Goal: Transaction & Acquisition: Download file/media

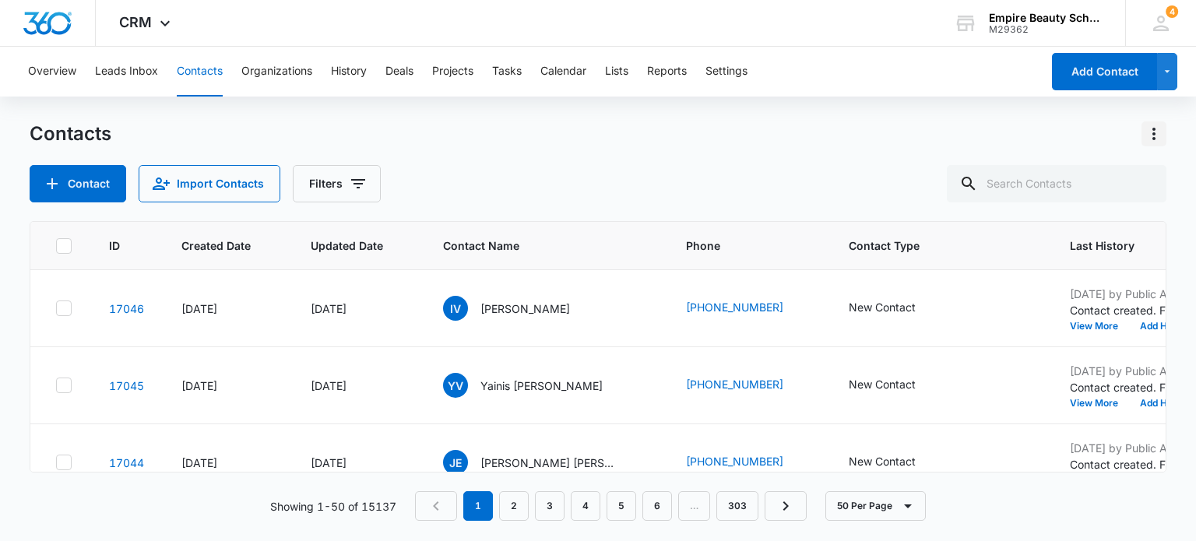
click at [1152, 136] on icon "Actions" at bounding box center [1153, 134] width 19 height 19
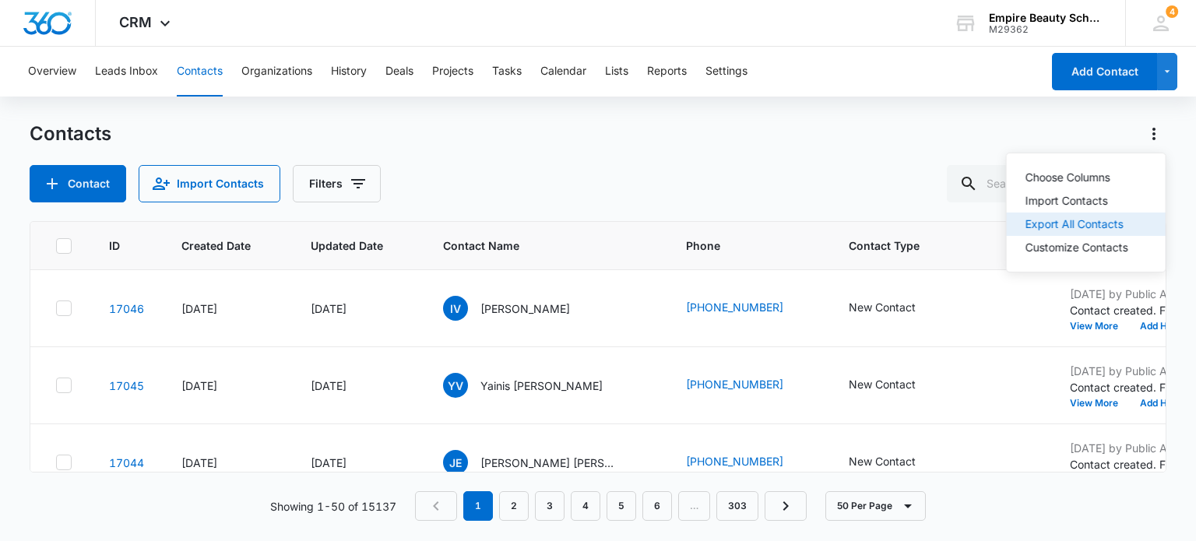
click at [1035, 221] on div "Export All Contacts" at bounding box center [1076, 224] width 103 height 11
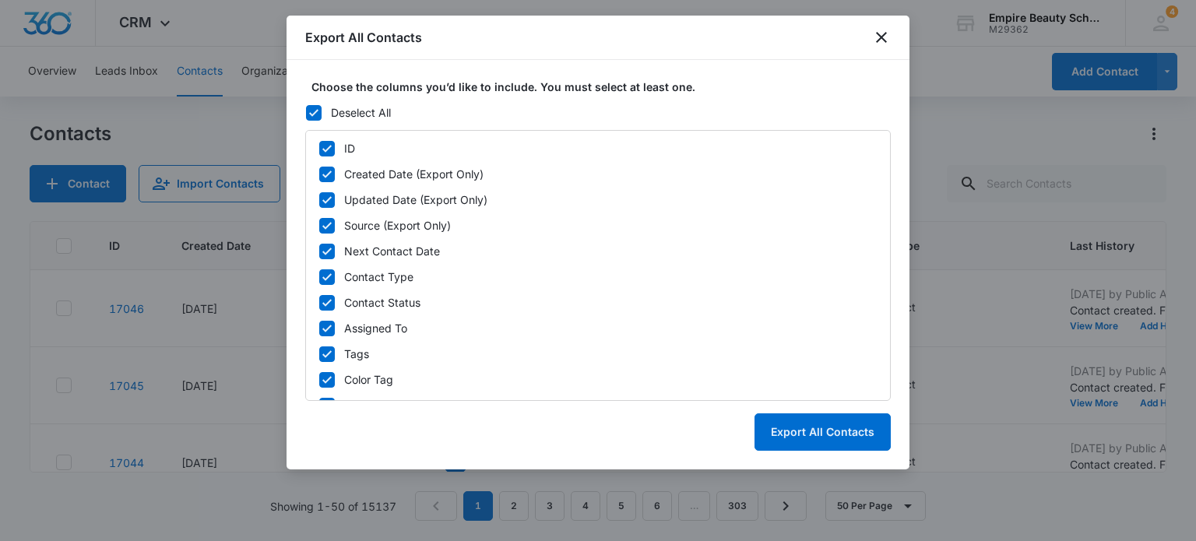
click at [361, 106] on div "Deselect All" at bounding box center [361, 112] width 60 height 16
click at [306, 112] on input "Deselect All" at bounding box center [305, 112] width 1 height 1
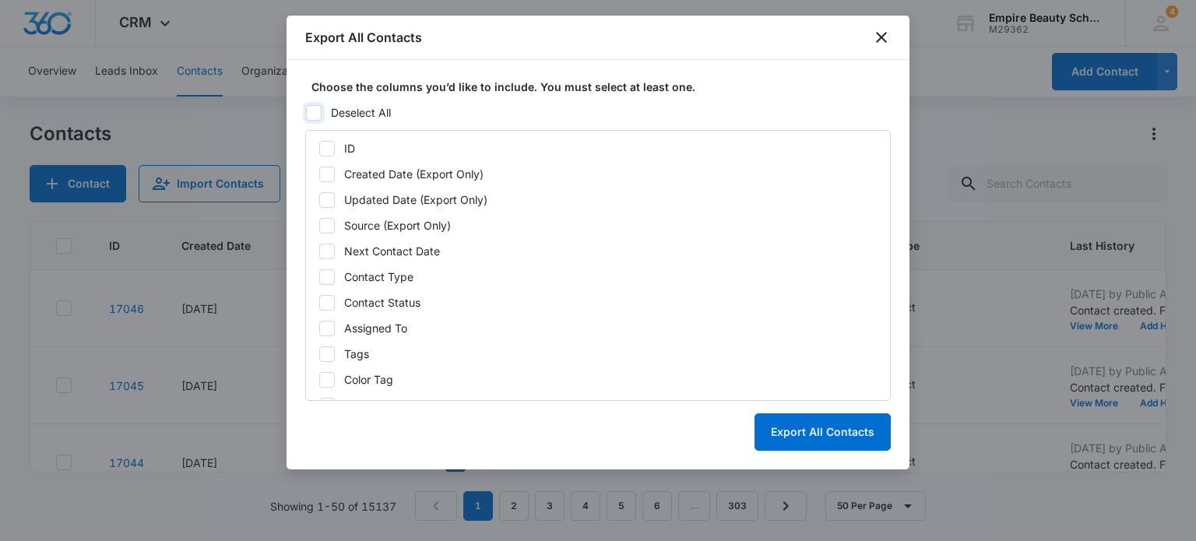
checkbox input "false"
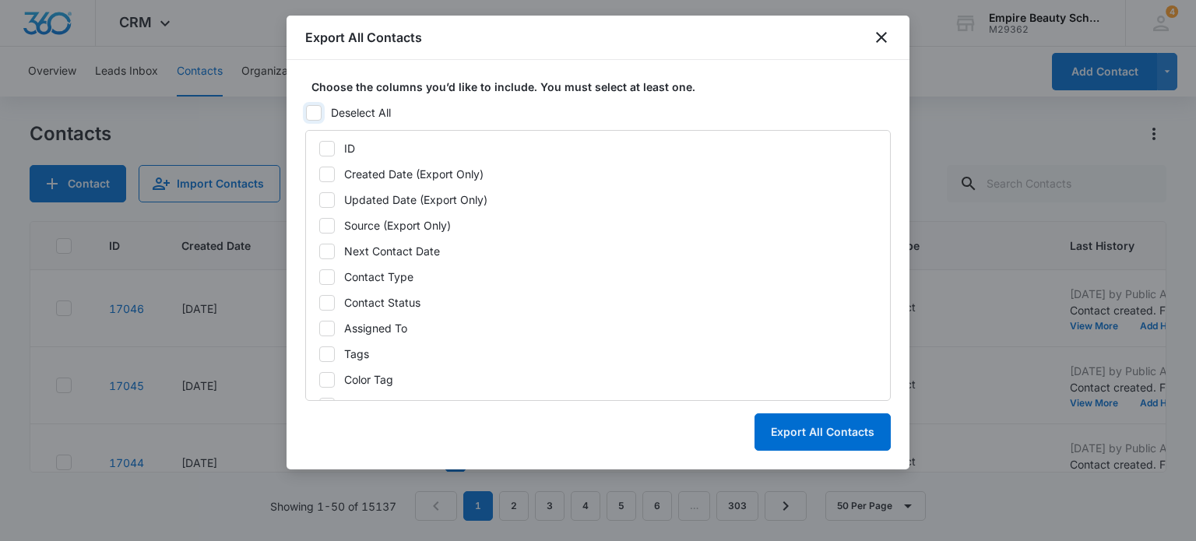
checkbox input "false"
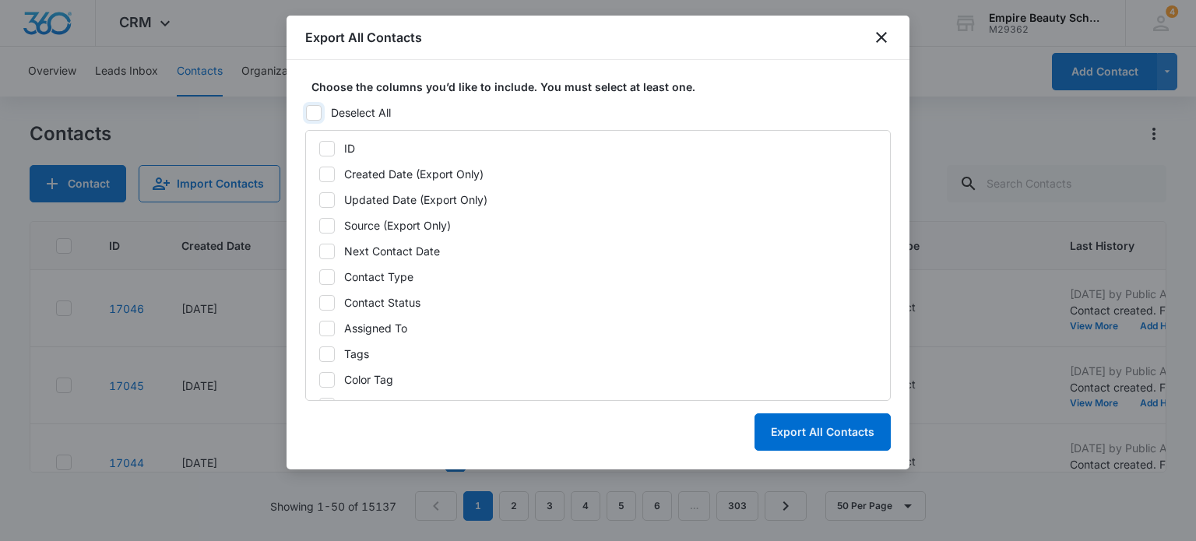
checkbox input "false"
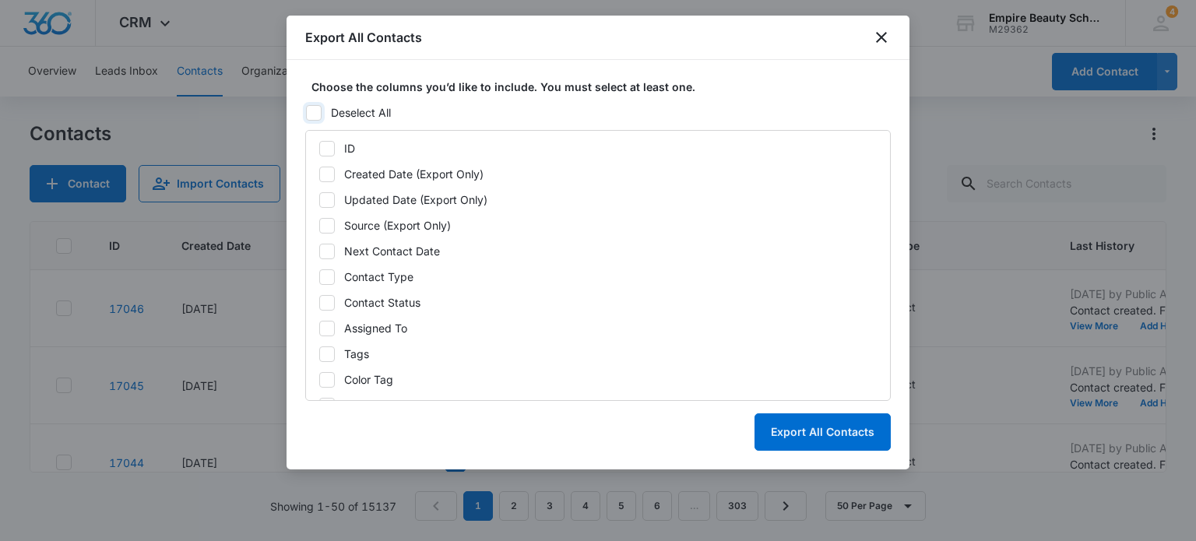
checkbox input "false"
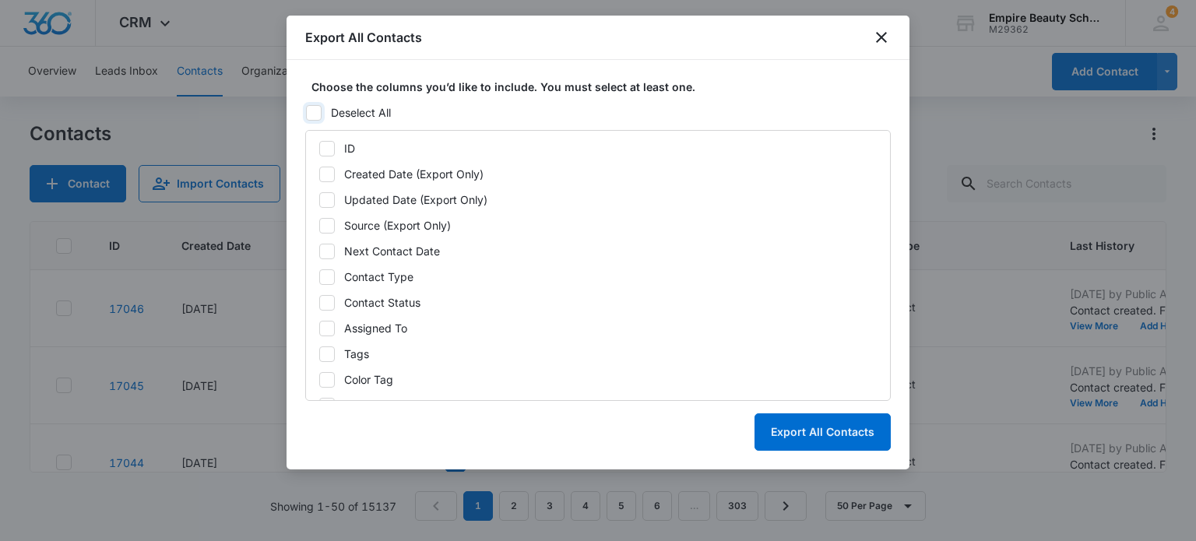
checkbox input "false"
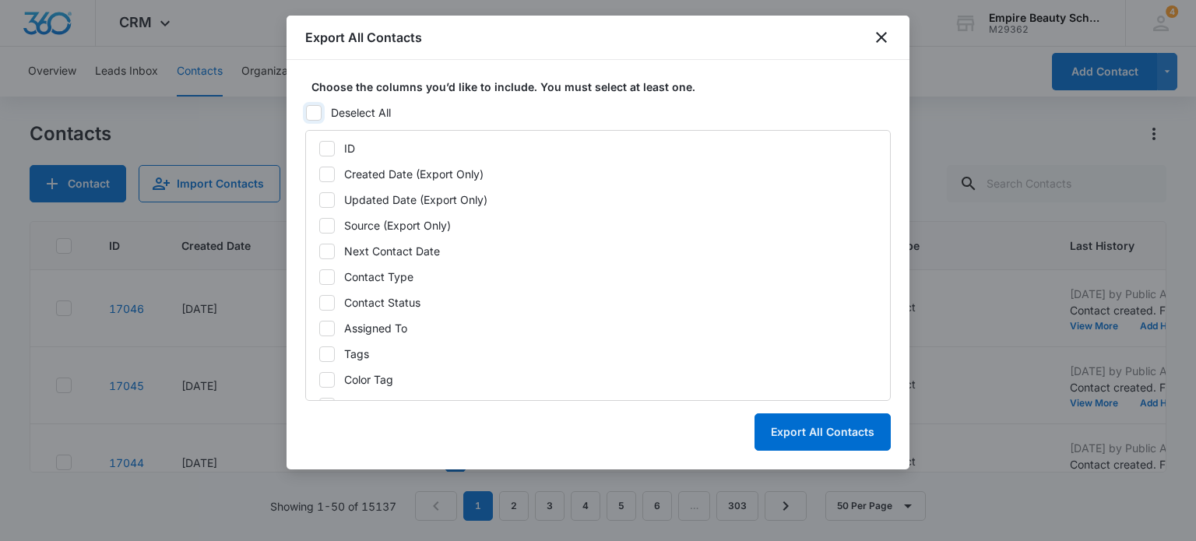
checkbox input "false"
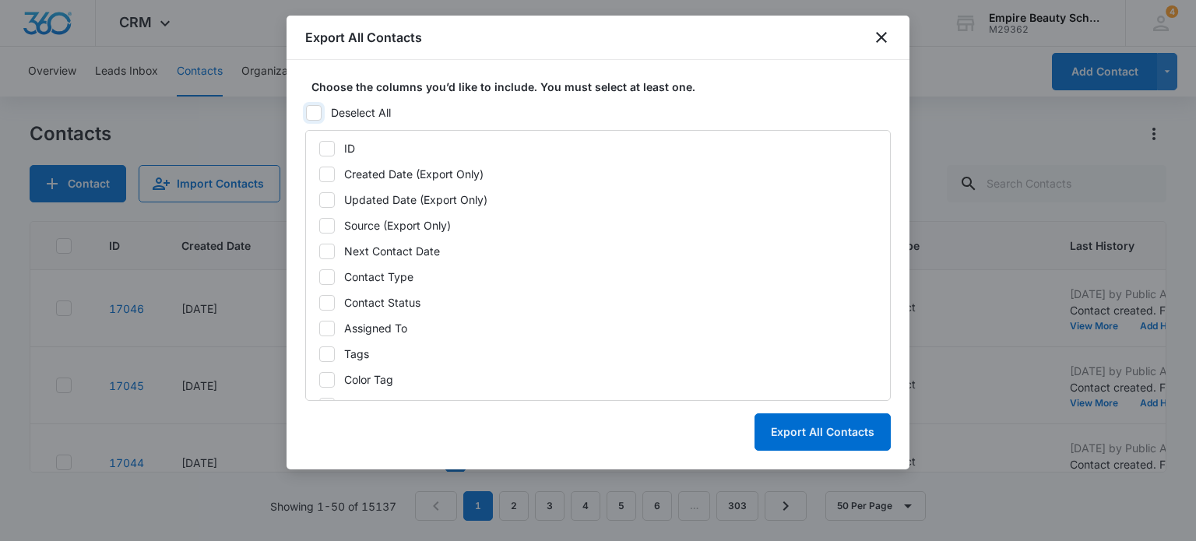
checkbox input "false"
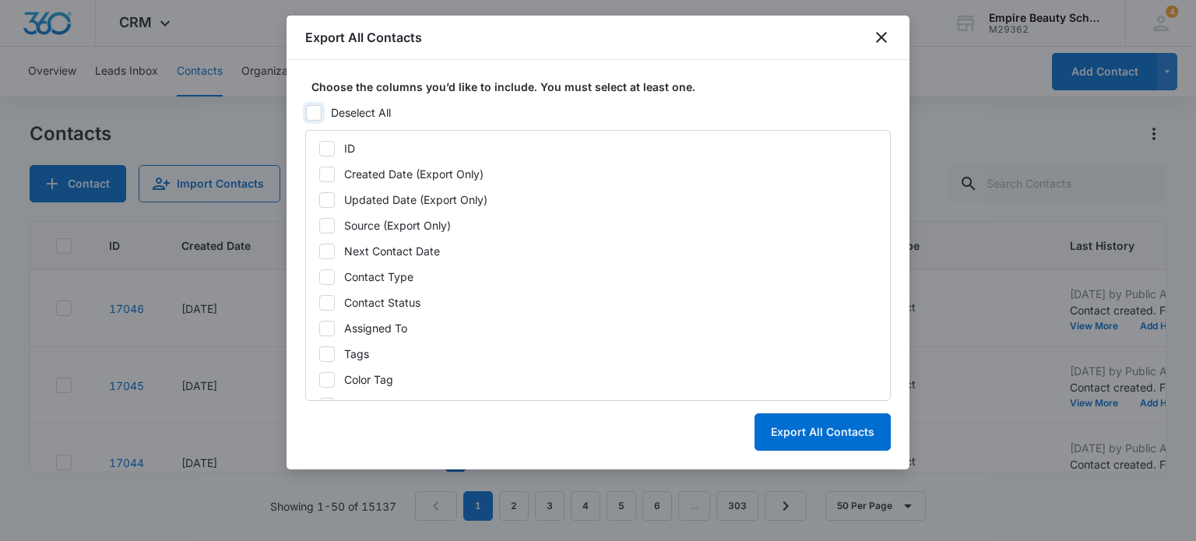
checkbox input "false"
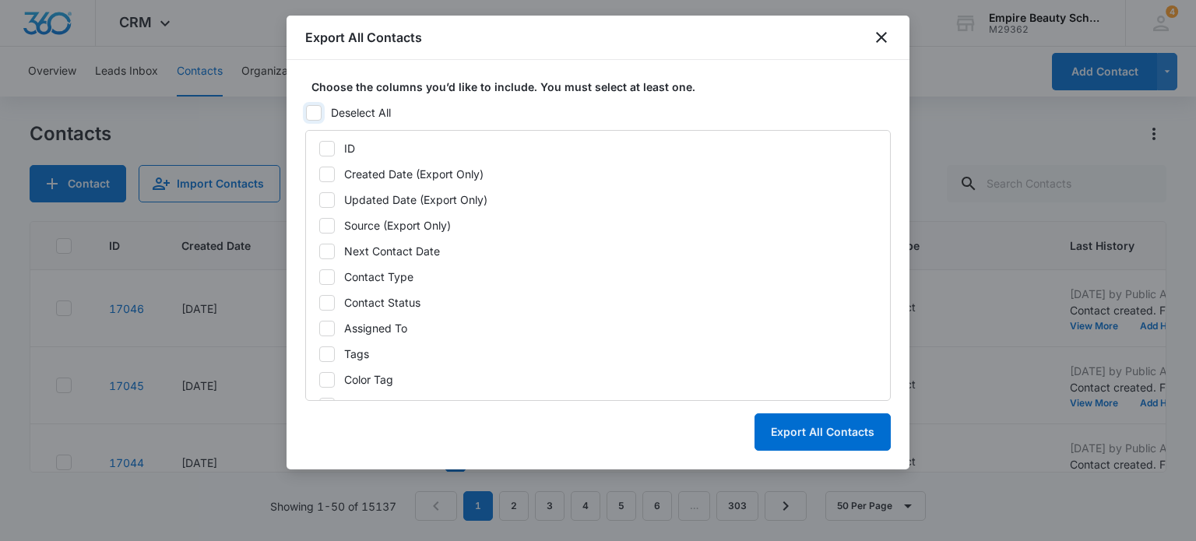
checkbox input "false"
click at [325, 171] on icon at bounding box center [327, 174] width 14 height 14
click at [319, 174] on input "Created Date (Export Only)" at bounding box center [318, 174] width 1 height 1
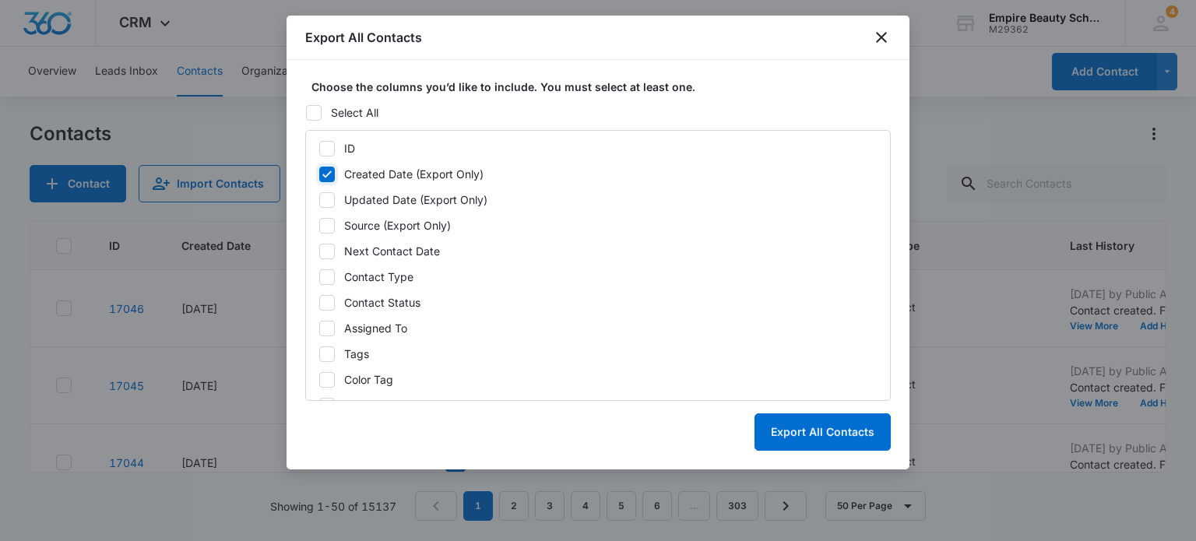
checkbox input "true"
click at [331, 279] on icon at bounding box center [327, 277] width 14 height 14
click at [319, 277] on input "Contact Type" at bounding box center [318, 276] width 1 height 1
checkbox input "true"
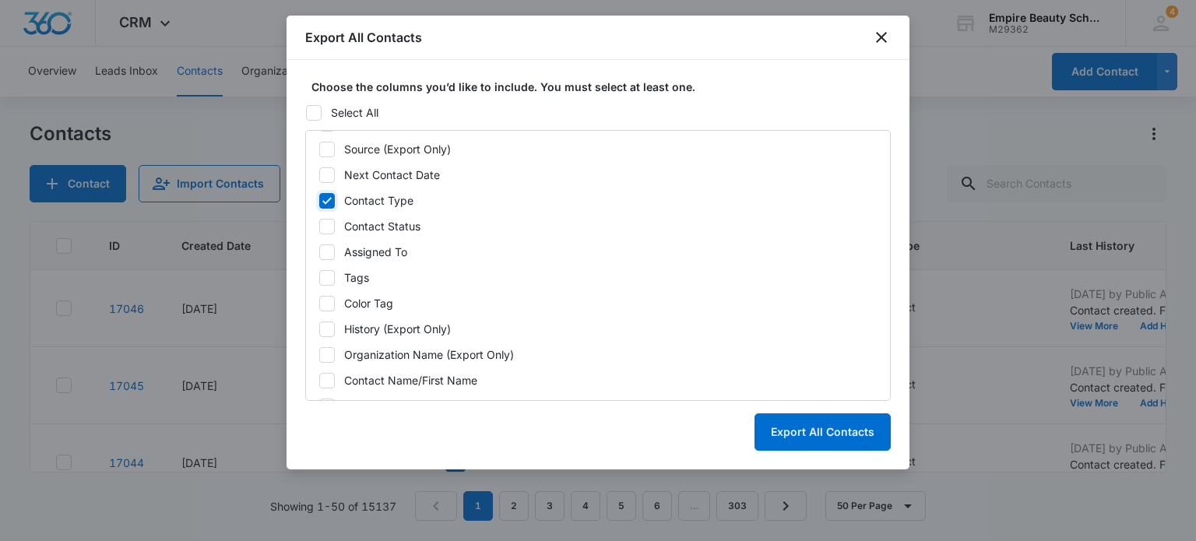
scroll to position [156, 0]
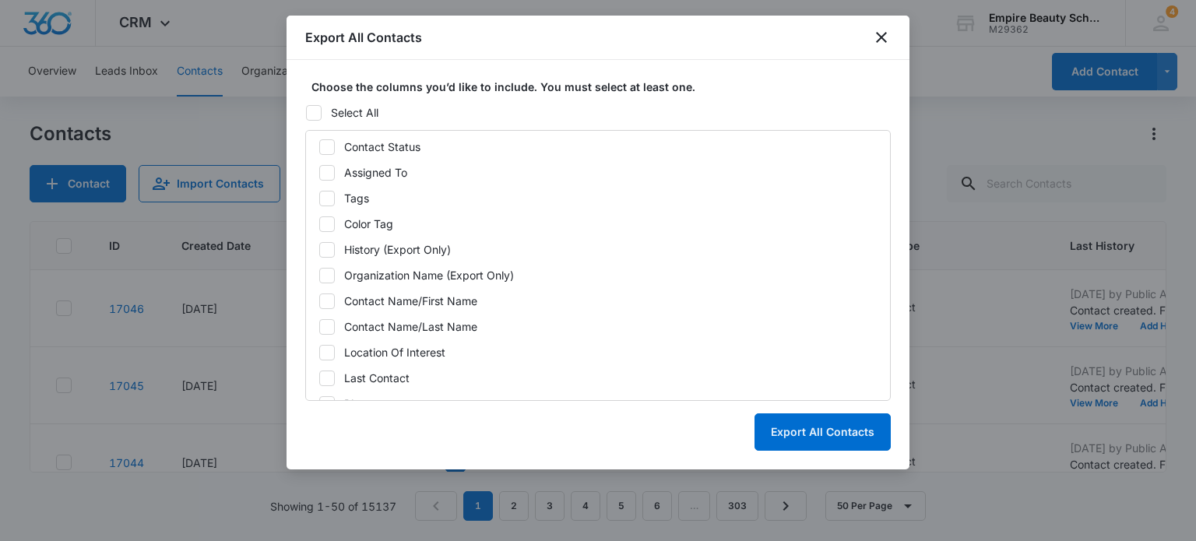
click at [323, 295] on icon at bounding box center [327, 301] width 14 height 14
click at [319, 300] on input "Contact Name/First Name" at bounding box center [318, 300] width 1 height 1
checkbox input "true"
click at [325, 325] on icon at bounding box center [327, 327] width 14 height 14
click at [319, 326] on input "Contact Name/Last Name" at bounding box center [318, 326] width 1 height 1
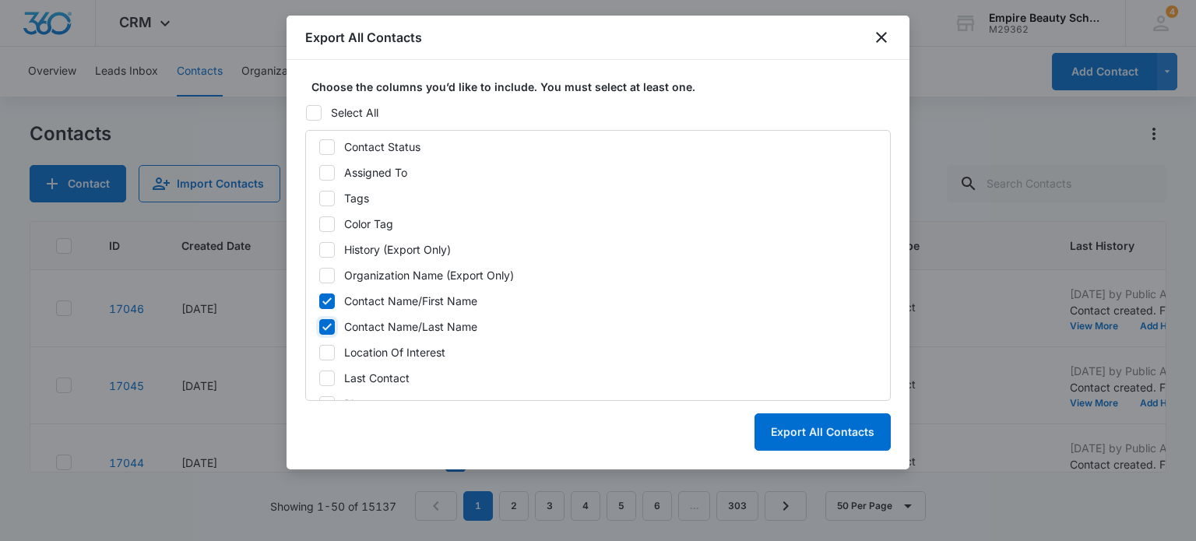
checkbox input "true"
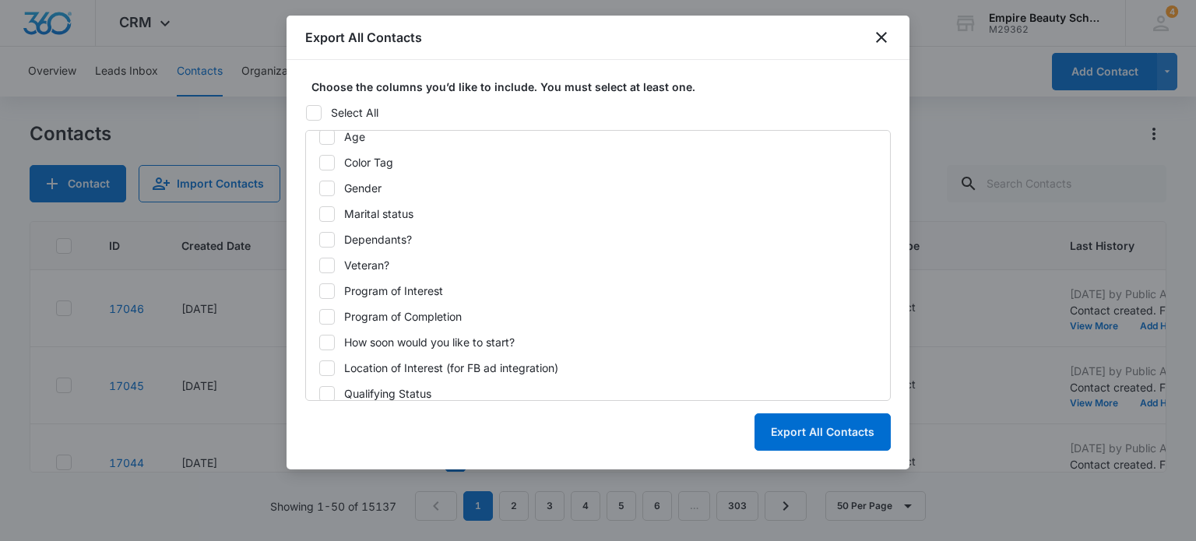
scroll to position [819, 0]
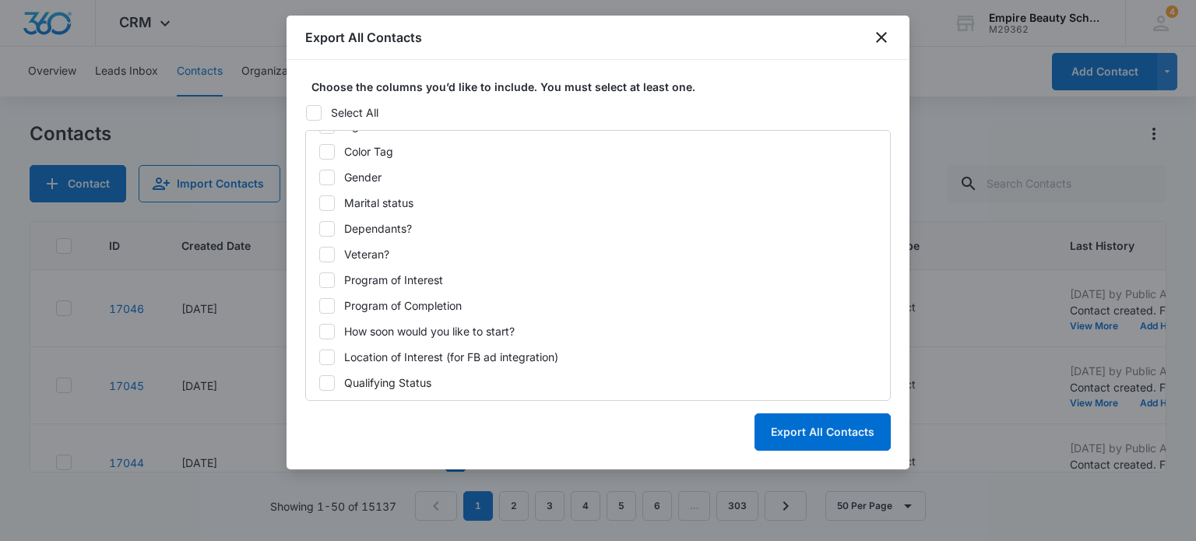
click at [327, 351] on icon at bounding box center [327, 357] width 14 height 14
click at [319, 357] on input "Location of Interest (for FB ad integration)" at bounding box center [318, 357] width 1 height 1
checkbox input "true"
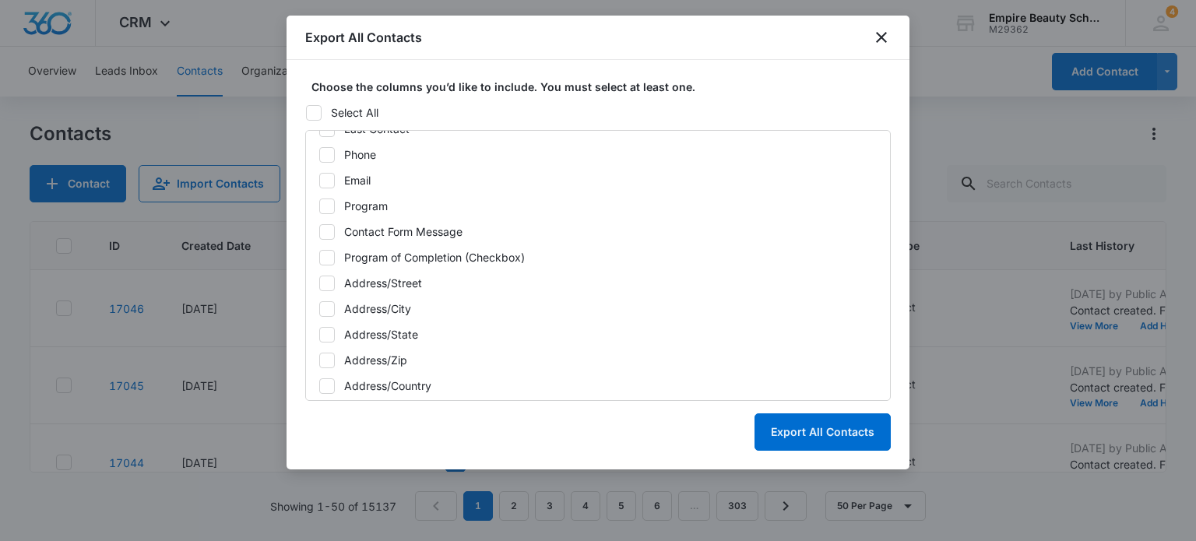
scroll to position [196, 0]
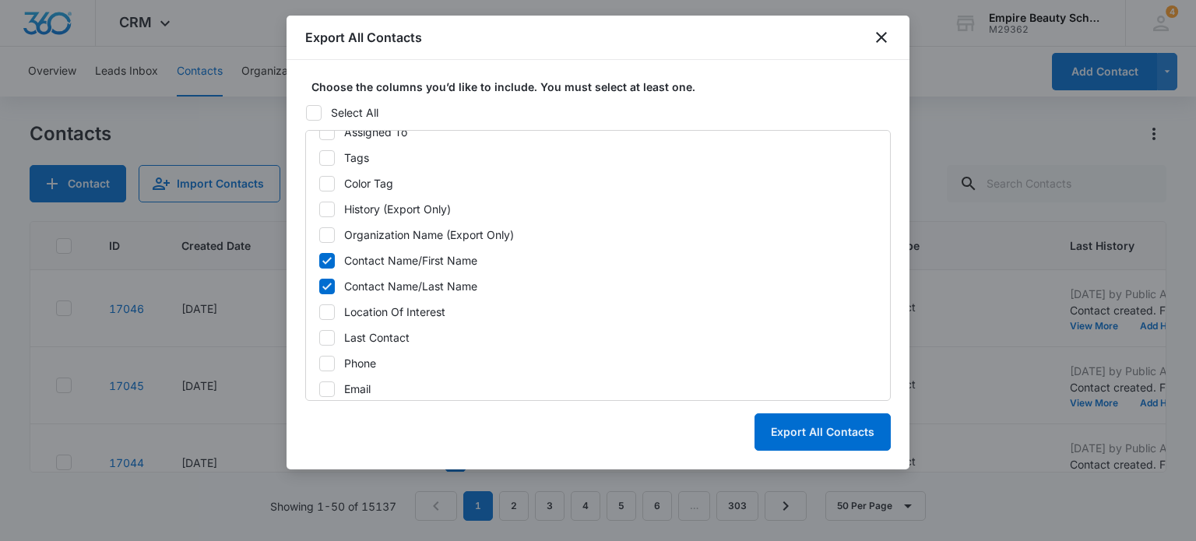
click at [323, 314] on icon at bounding box center [327, 312] width 14 height 14
click at [319, 312] on input "Location Of Interest" at bounding box center [318, 311] width 1 height 1
checkbox input "true"
click at [843, 435] on button "Export All Contacts" at bounding box center [822, 431] width 136 height 37
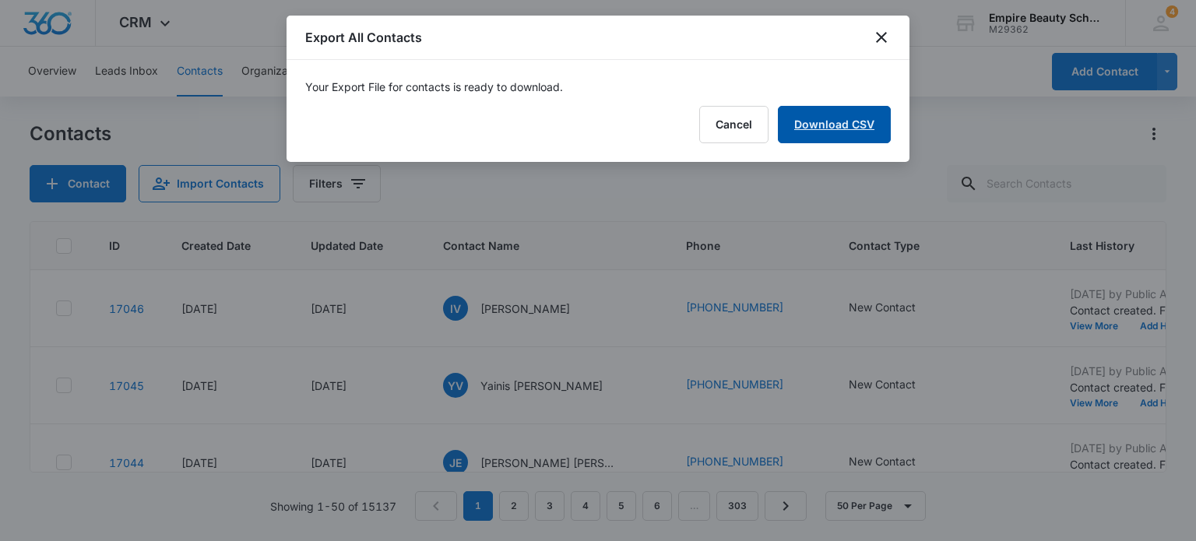
click at [835, 126] on link "Download CSV" at bounding box center [834, 124] width 113 height 37
click at [848, 122] on button "Finish" at bounding box center [857, 124] width 65 height 37
